Goal: Transaction & Acquisition: Book appointment/travel/reservation

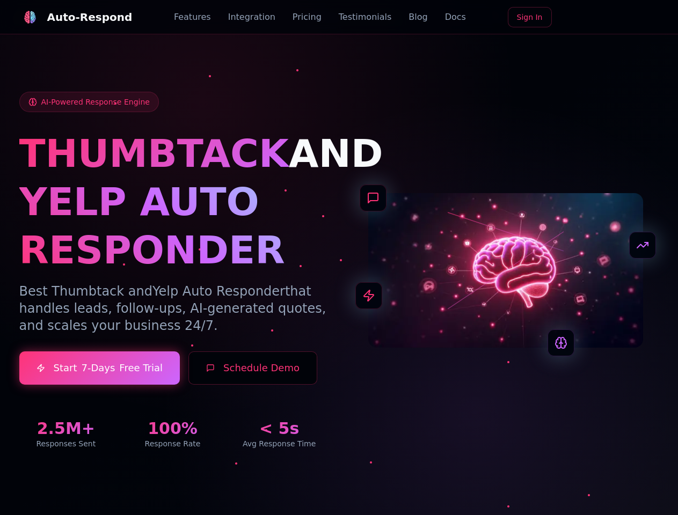
click at [69, 17] on div "Auto-Respond" at bounding box center [89, 17] width 85 height 15
click at [239, 385] on button "Schedule Demo" at bounding box center [252, 367] width 129 height 33
click at [69, 17] on div "Auto-Respond" at bounding box center [89, 17] width 85 height 15
click at [239, 385] on button "Schedule Demo" at bounding box center [252, 367] width 129 height 33
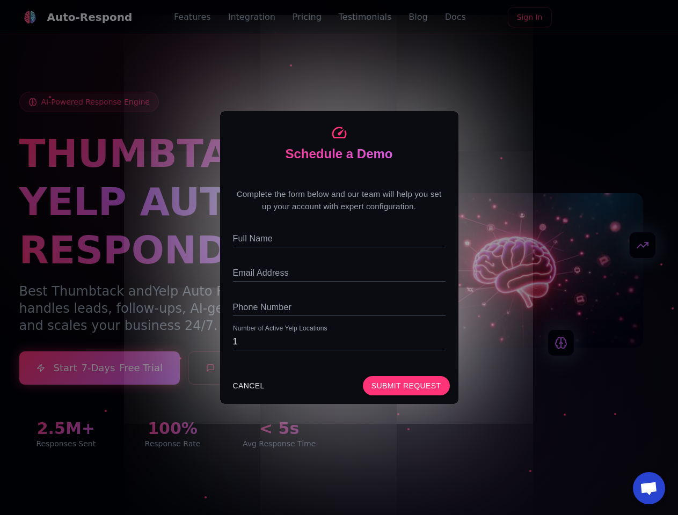
click at [649, 488] on span "Open chat" at bounding box center [648, 489] width 18 height 15
